Goal: Information Seeking & Learning: Find specific page/section

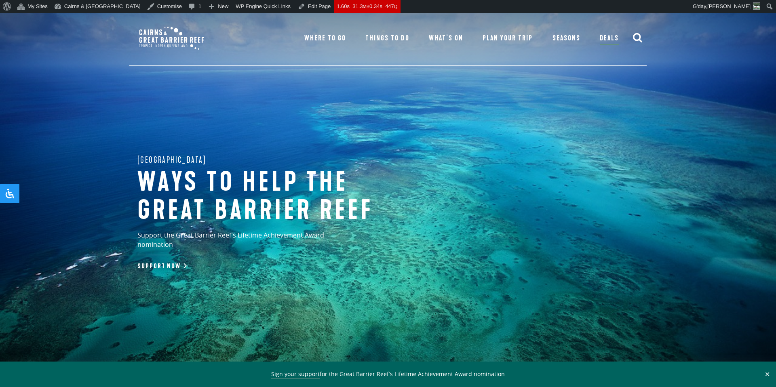
click at [640, 39] on use "submit" at bounding box center [637, 37] width 9 height 9
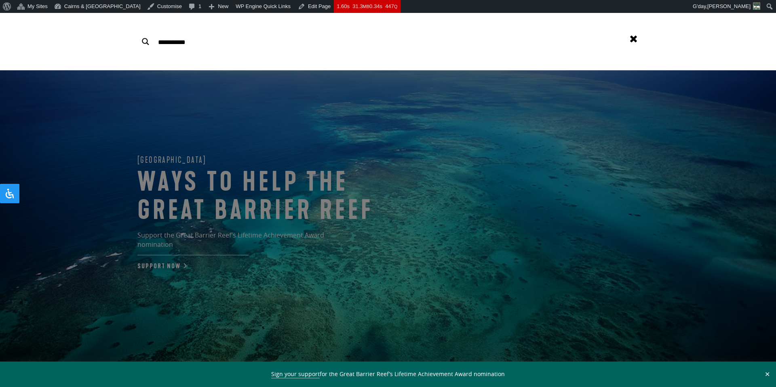
type input "**********"
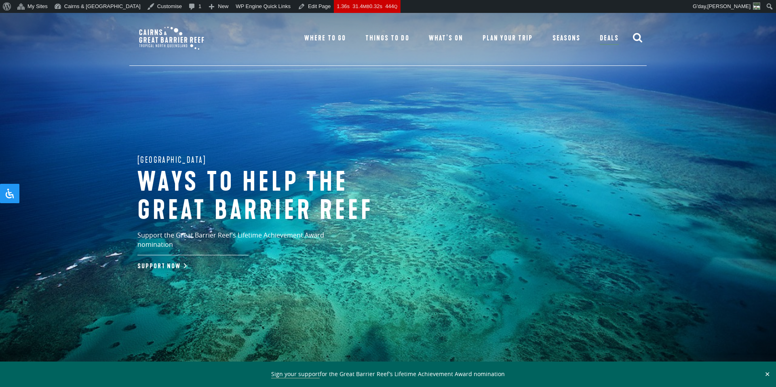
click at [640, 38] on use "submit" at bounding box center [637, 37] width 9 height 9
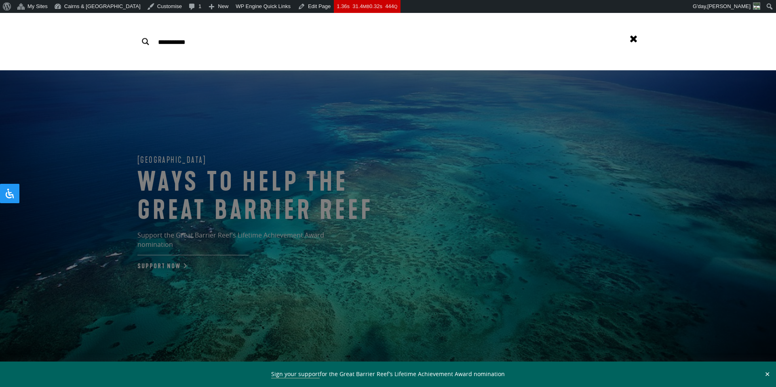
type input "**********"
